Goal: Task Accomplishment & Management: Manage account settings

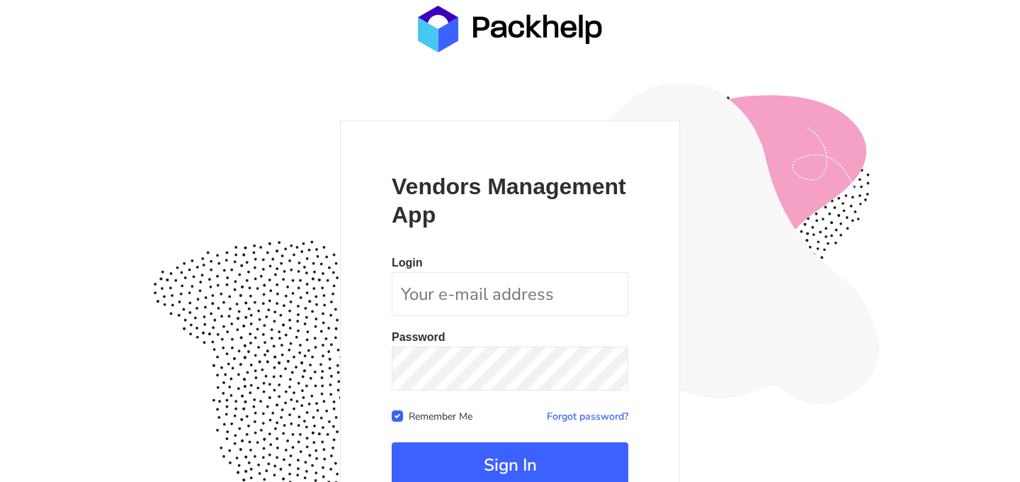
scroll to position [130, 0]
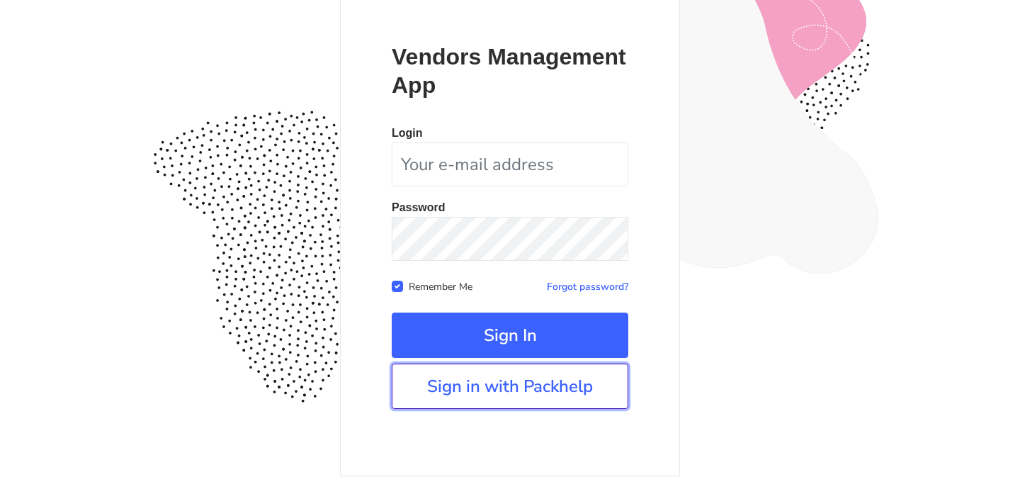
click at [495, 385] on link "Sign in with Packhelp" at bounding box center [510, 386] width 237 height 45
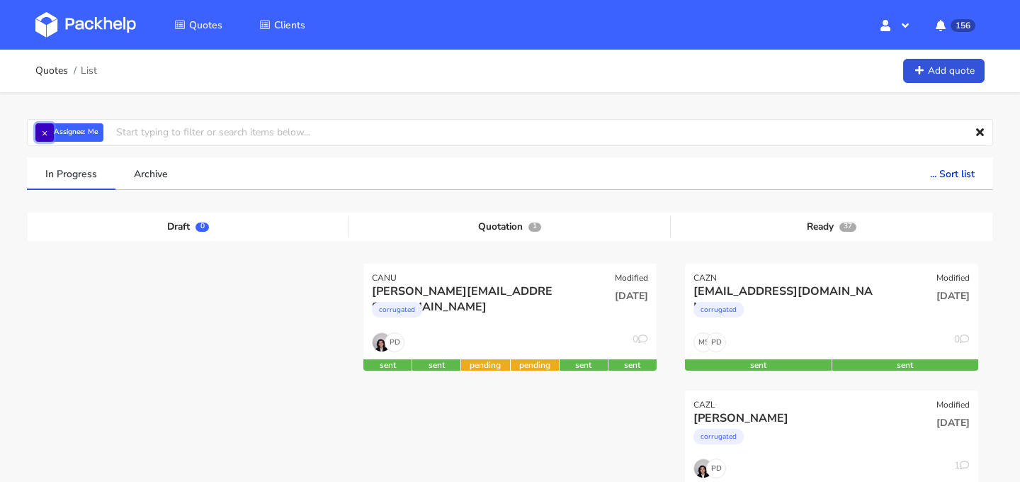
click at [45, 133] on button "×" at bounding box center [44, 132] width 18 height 18
click at [114, 131] on input "text" at bounding box center [510, 132] width 967 height 27
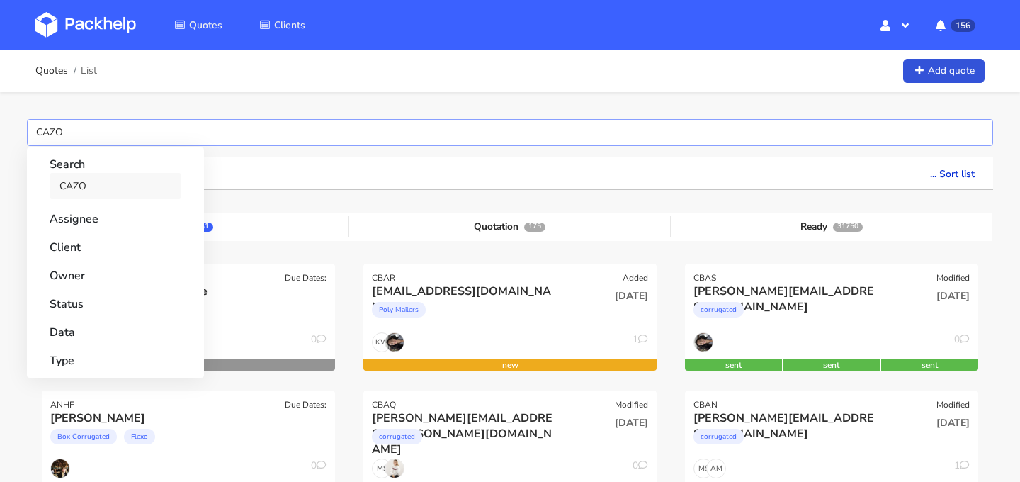
type input "CAZO"
click at [64, 188] on link "CAZO" at bounding box center [116, 186] width 132 height 26
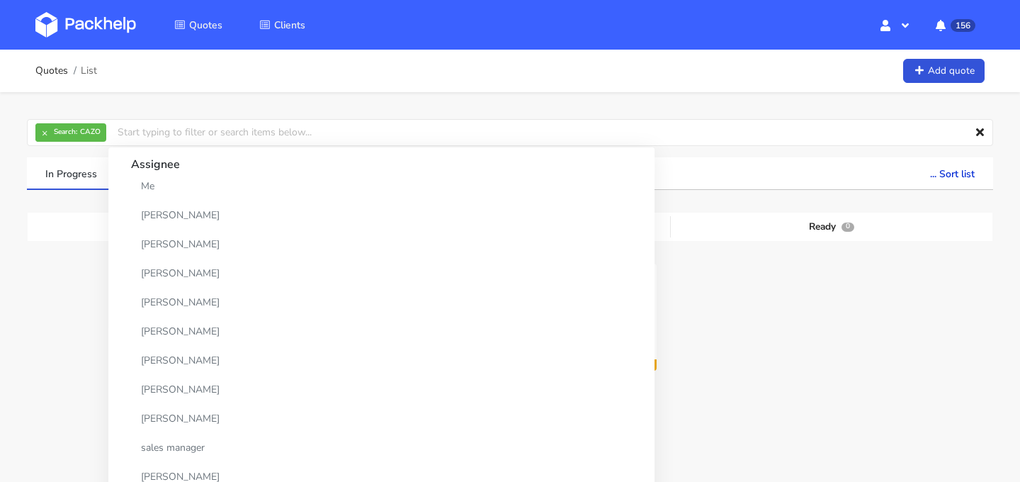
click at [653, 178] on ul "In Progress Archive ... Sort list Last added From old to new Last updated Estim…" at bounding box center [510, 173] width 967 height 33
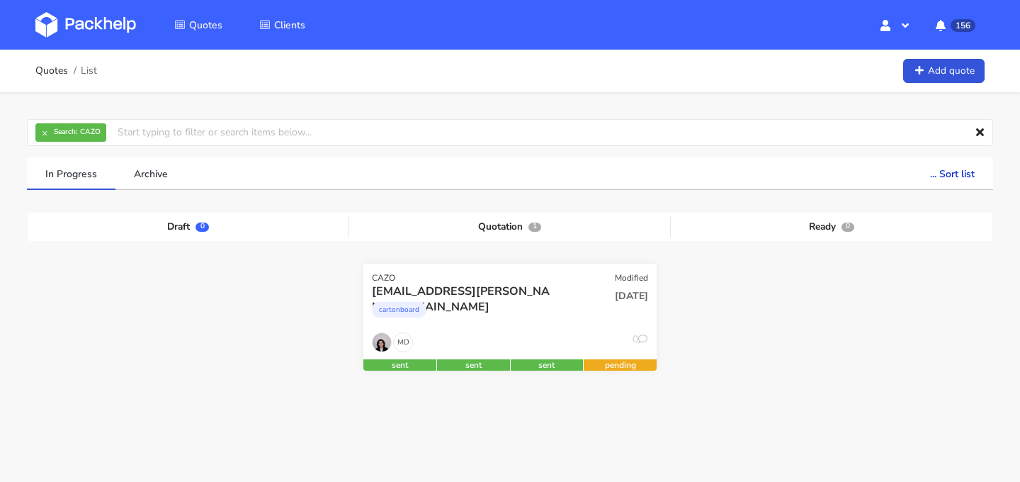
click at [519, 300] on div "cartonboard" at bounding box center [466, 313] width 188 height 28
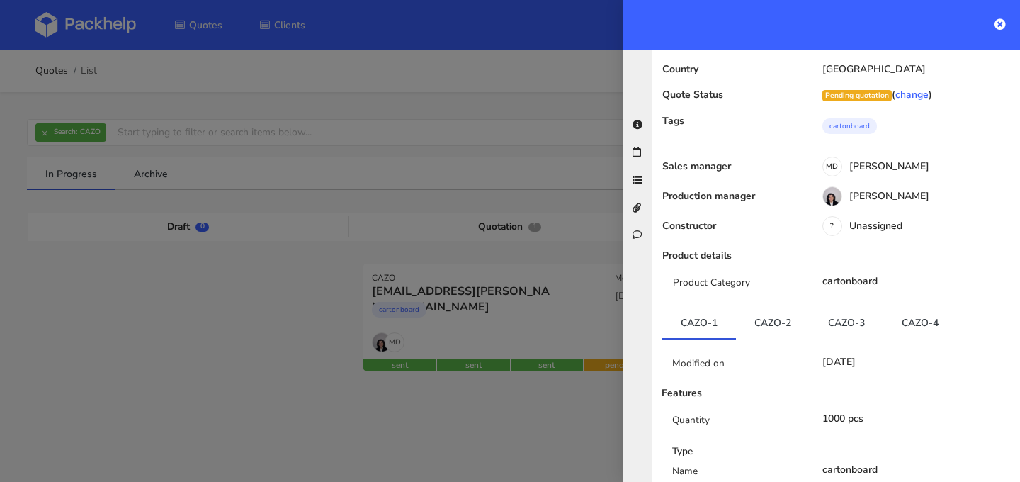
scroll to position [169, 0]
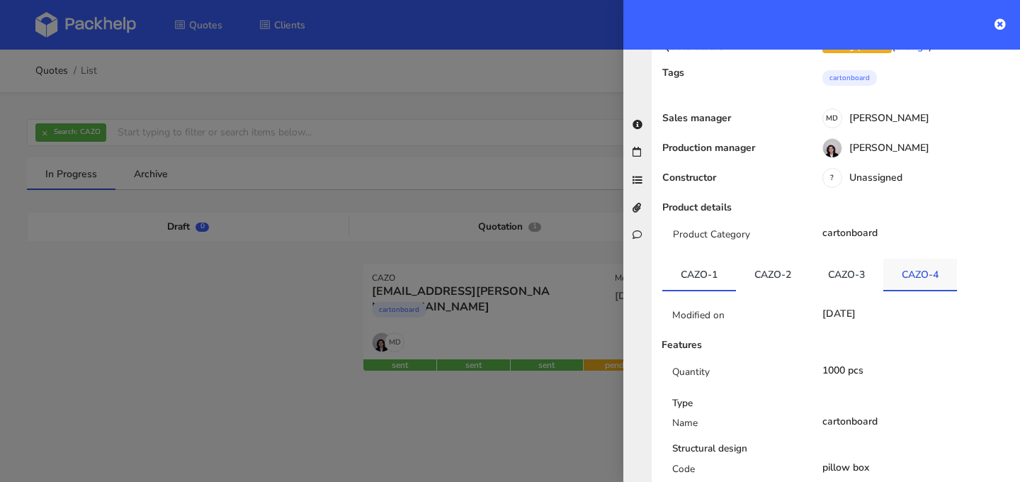
click at [942, 259] on link "CAZO-4" at bounding box center [921, 274] width 74 height 31
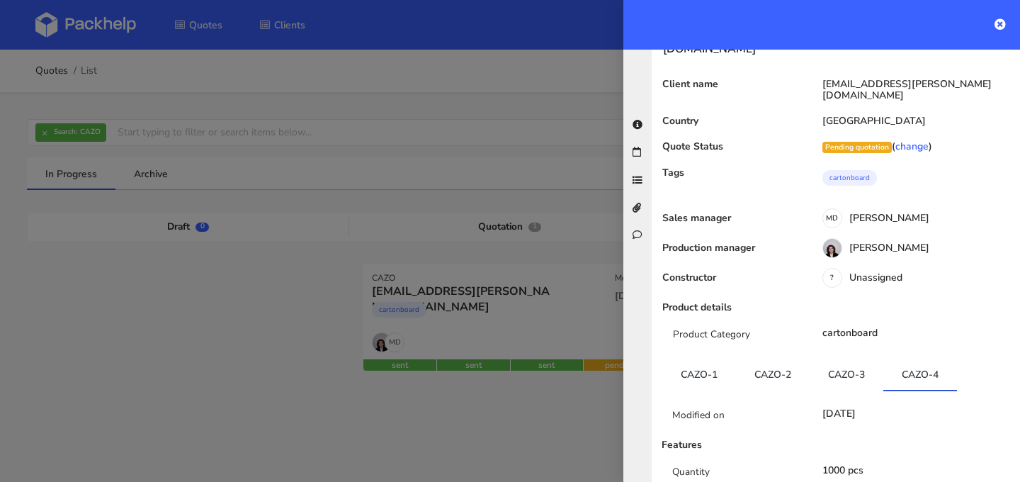
scroll to position [0, 0]
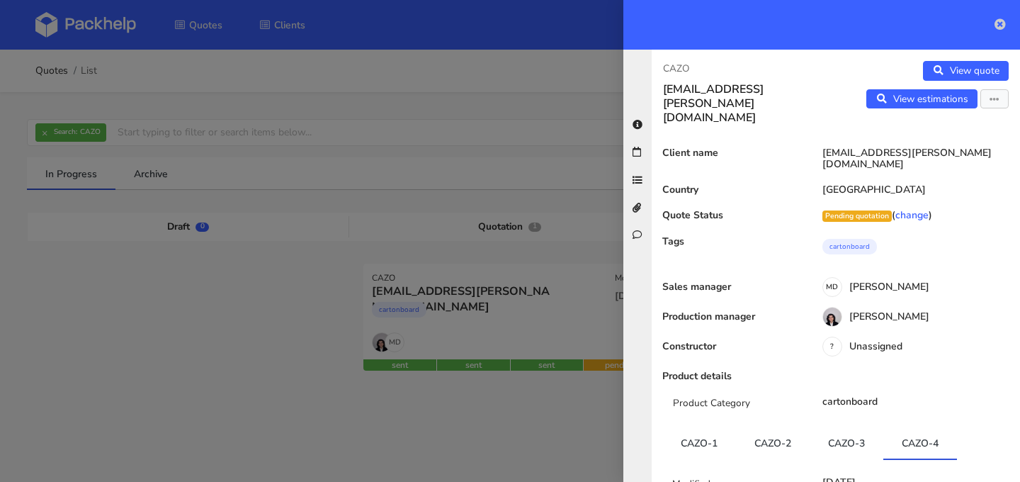
click at [999, 23] on icon at bounding box center [1000, 23] width 11 height 11
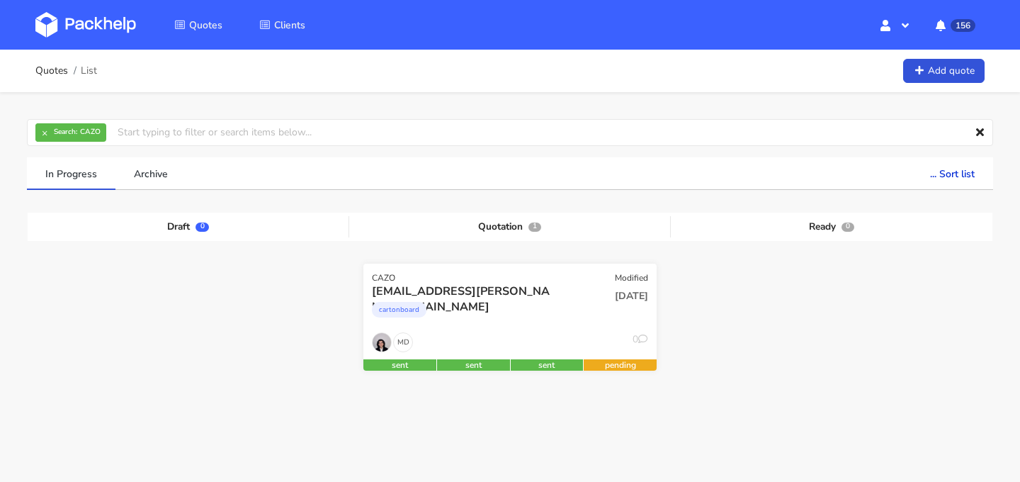
click at [508, 332] on div "MD 0" at bounding box center [510, 345] width 293 height 27
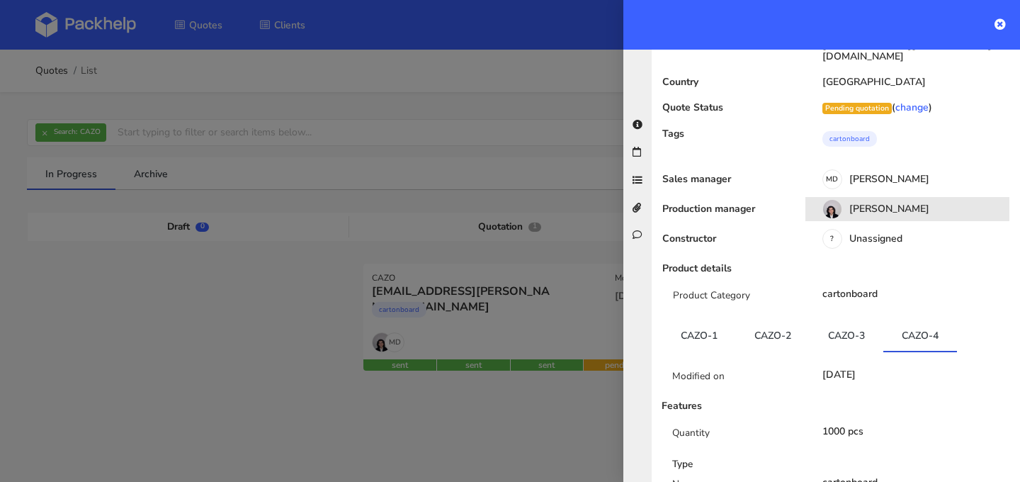
scroll to position [150, 0]
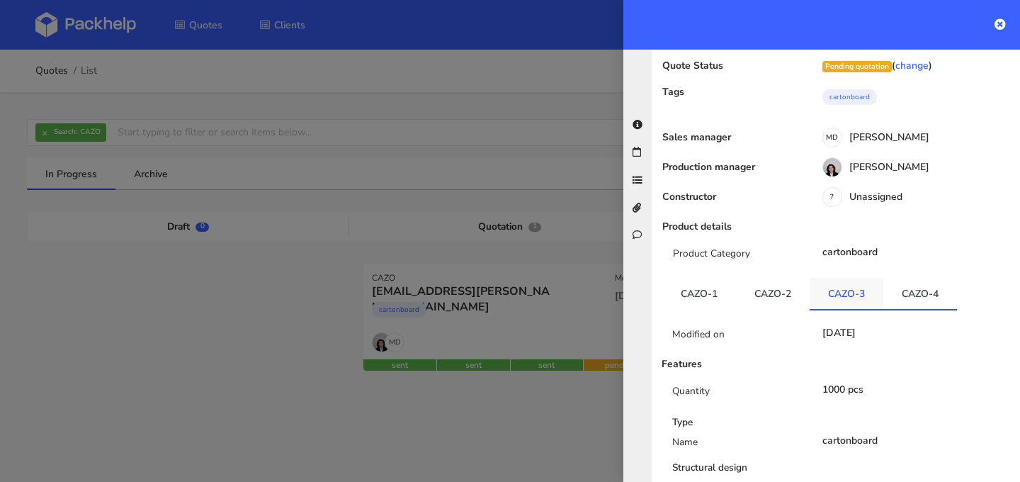
click at [842, 281] on link "CAZO-3" at bounding box center [847, 293] width 74 height 31
click at [779, 278] on link "CAZO-2" at bounding box center [773, 293] width 74 height 31
click at [845, 278] on link "CAZO-3" at bounding box center [847, 293] width 74 height 31
click at [721, 278] on link "CAZO-1" at bounding box center [700, 293] width 74 height 31
click at [765, 278] on link "CAZO-2" at bounding box center [773, 293] width 74 height 31
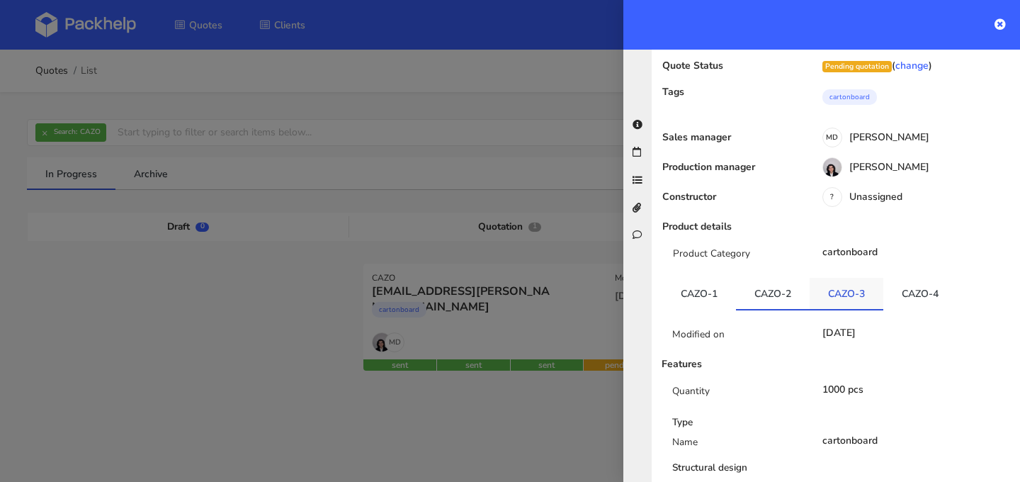
click at [821, 278] on link "CAZO-3" at bounding box center [847, 293] width 74 height 31
click at [899, 278] on link "CAZO-4" at bounding box center [921, 293] width 74 height 31
click at [860, 278] on link "CAZO-3" at bounding box center [847, 293] width 74 height 31
